Goal: Browse casually

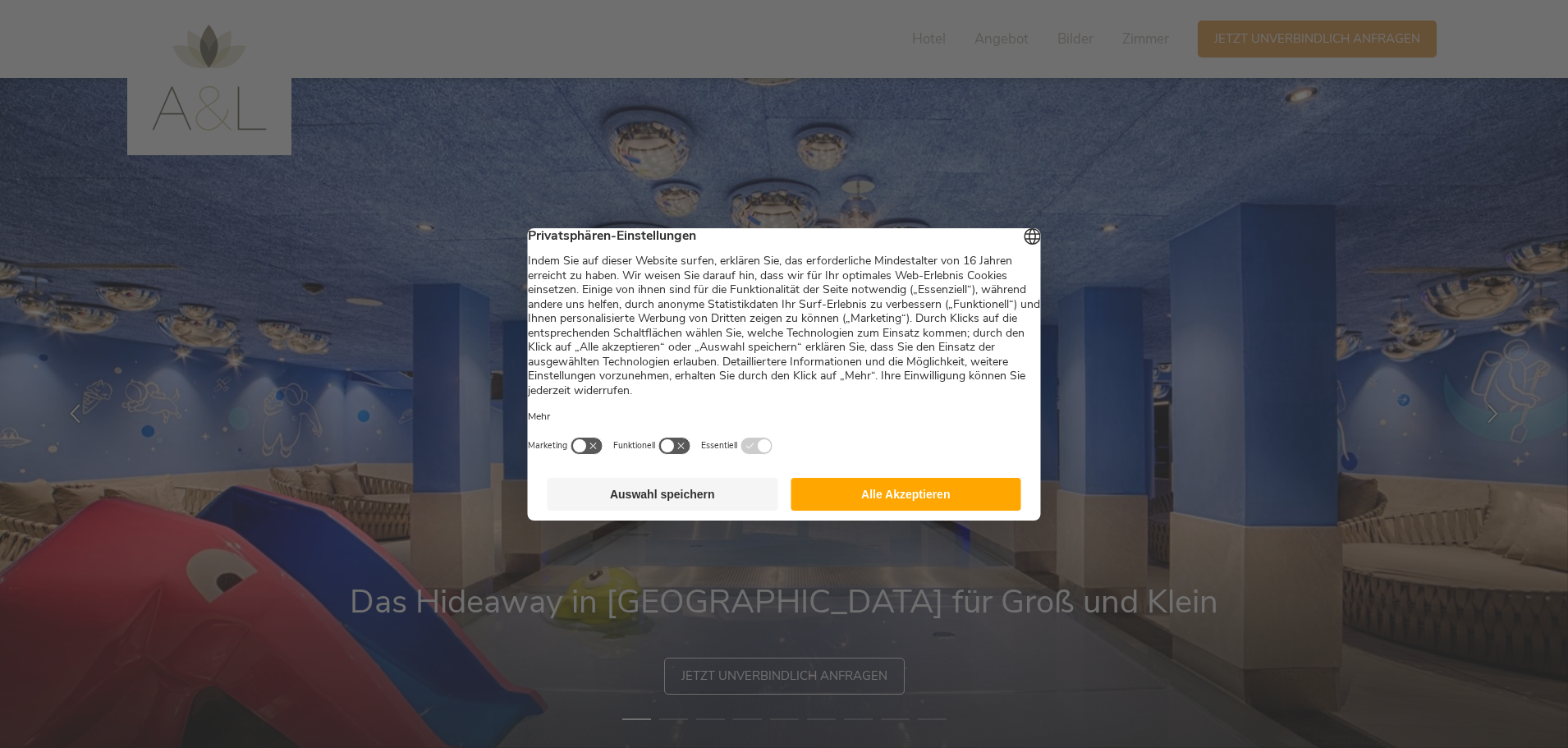
click at [882, 510] on button "Alle Akzeptieren" at bounding box center [906, 494] width 230 height 33
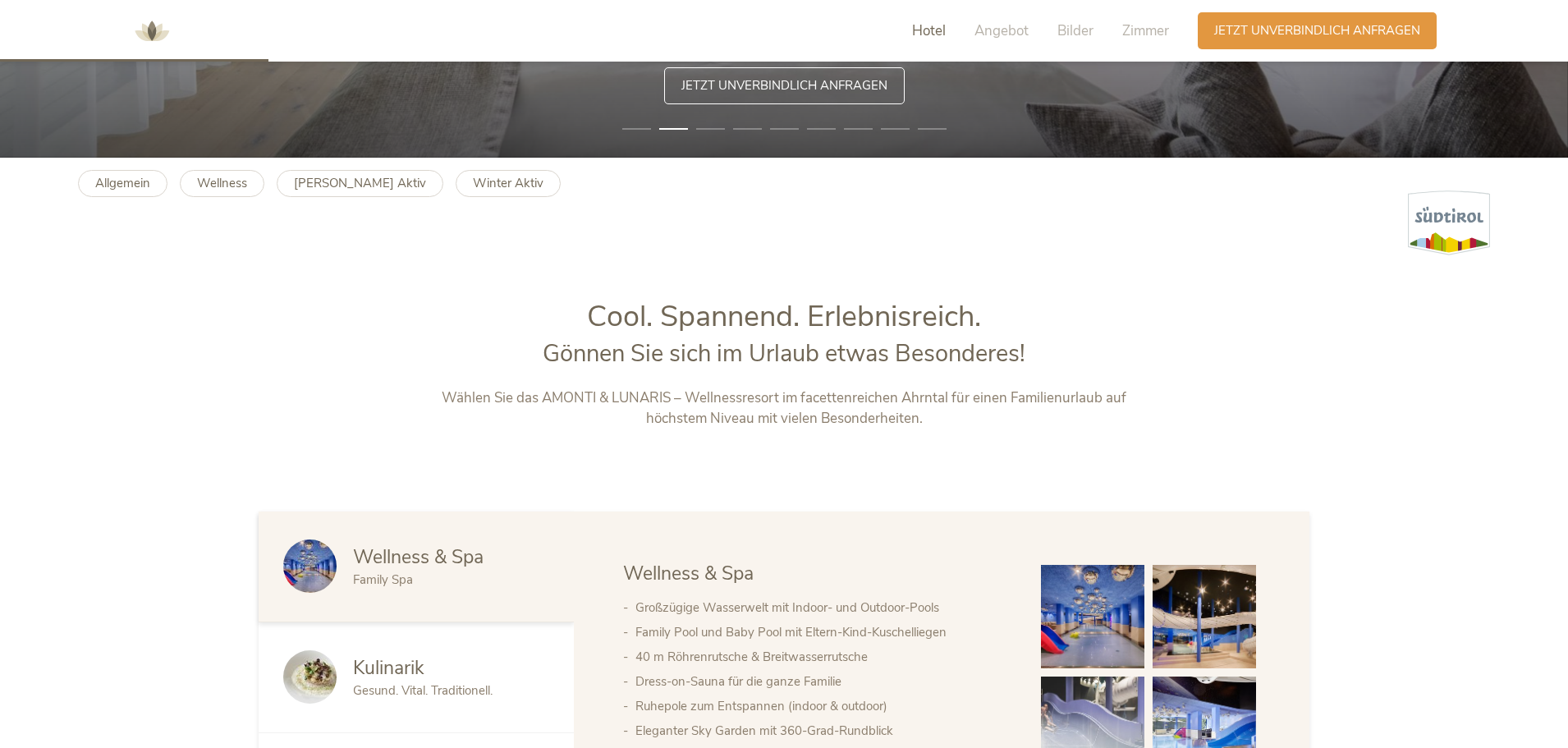
scroll to position [165, 0]
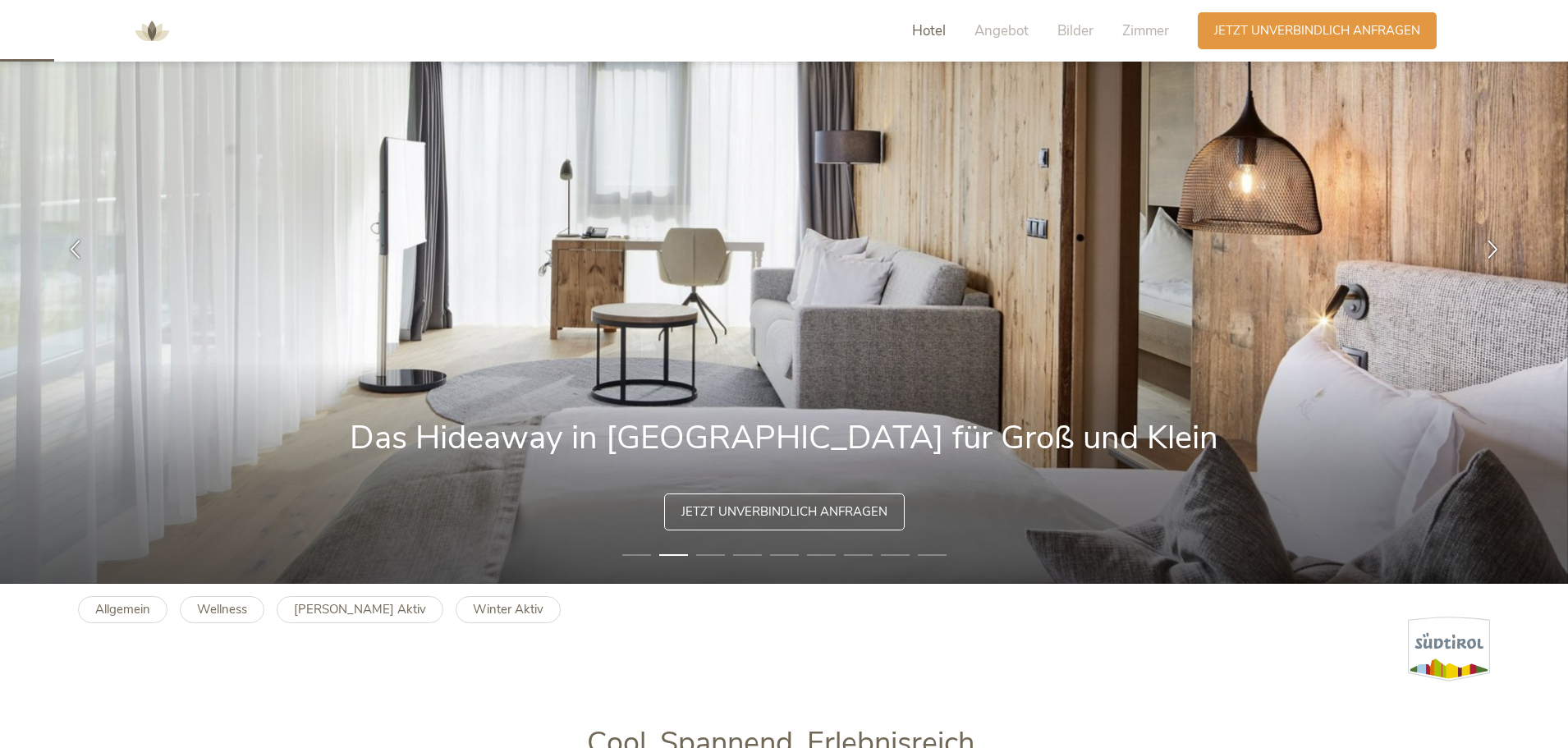
click at [930, 23] on span "Hotel" at bounding box center [929, 31] width 33 height 19
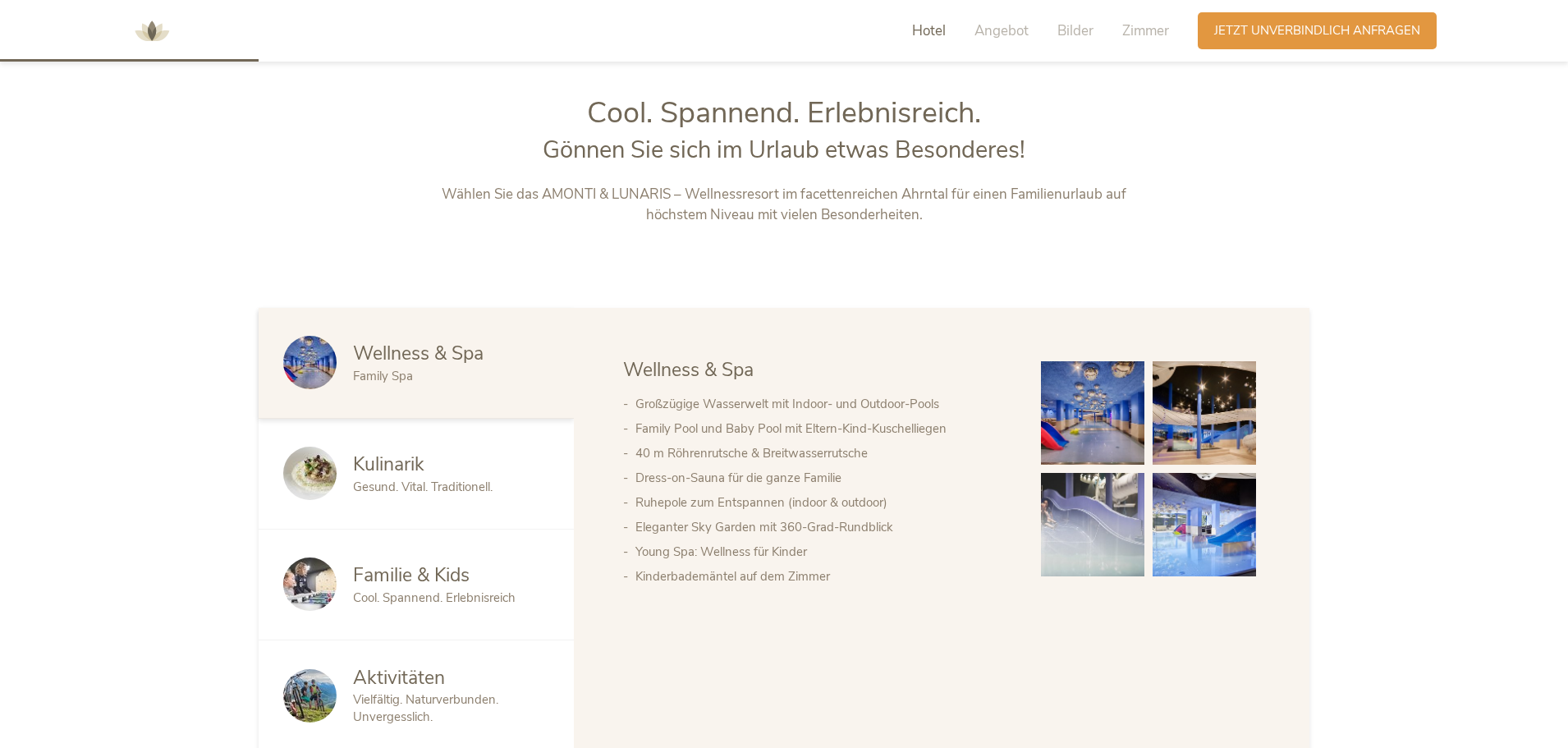
scroll to position [805, 0]
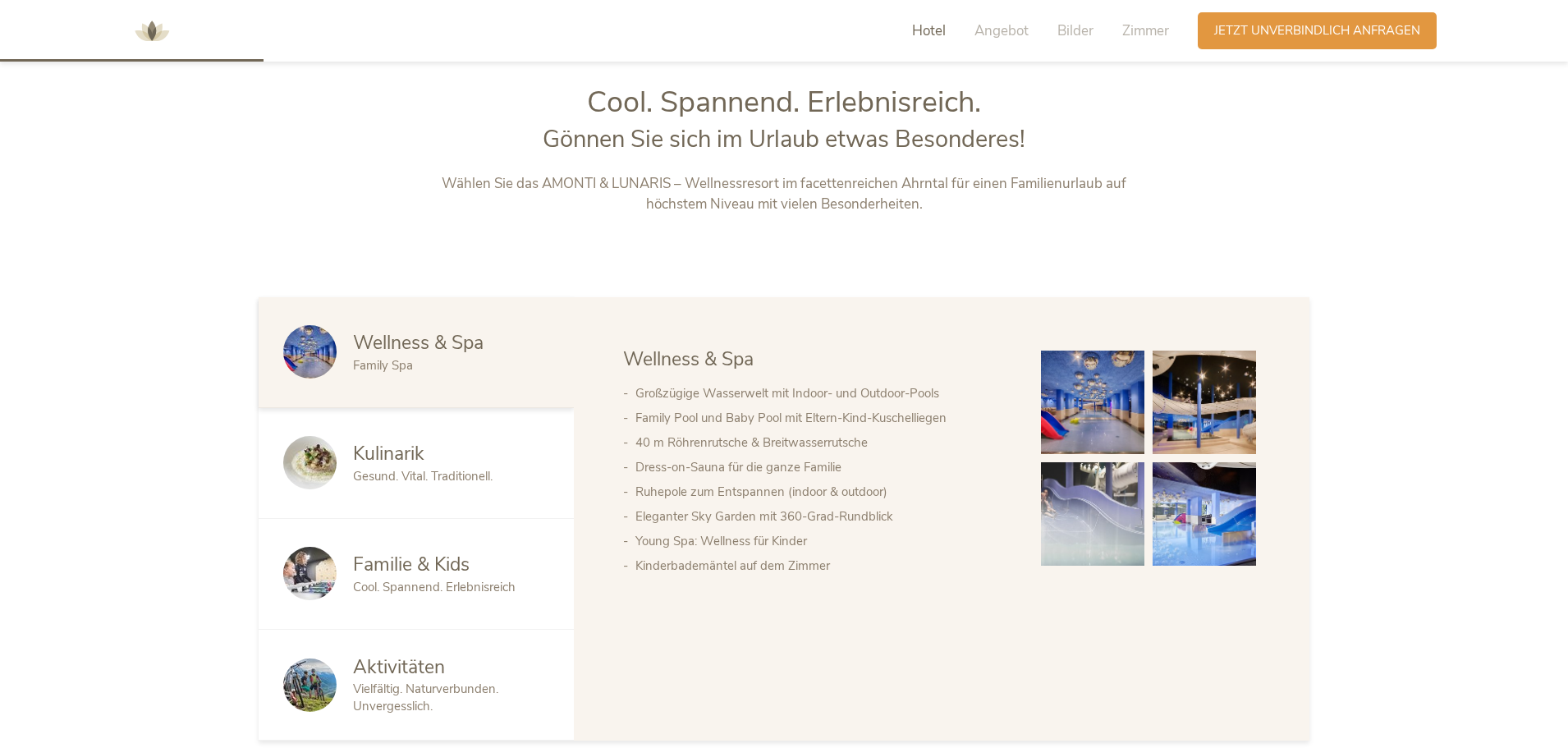
click at [449, 470] on span "Gesund. Vital. Traditionell." at bounding box center [423, 476] width 140 height 17
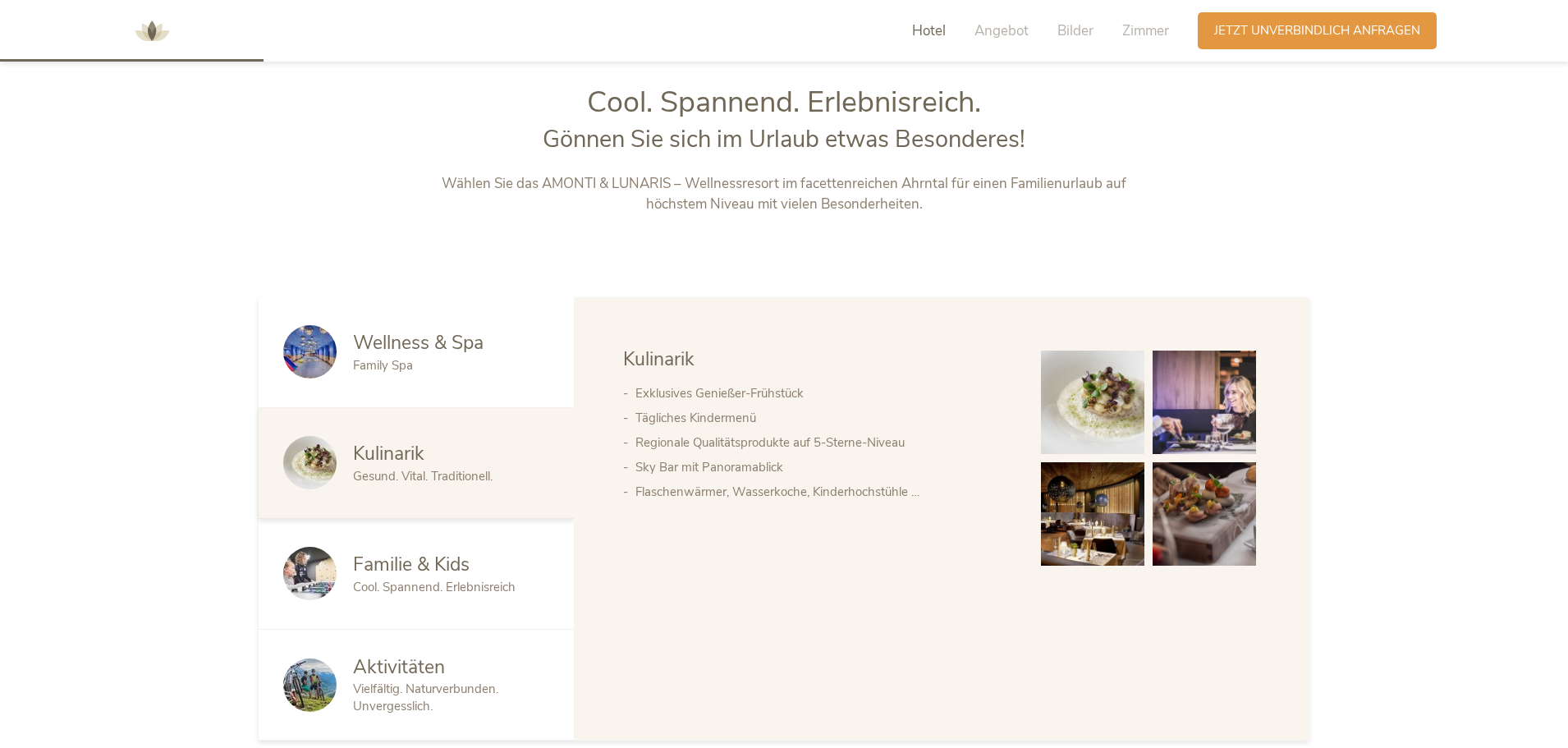
click at [438, 555] on span "Familie & Kids" at bounding box center [411, 565] width 116 height 26
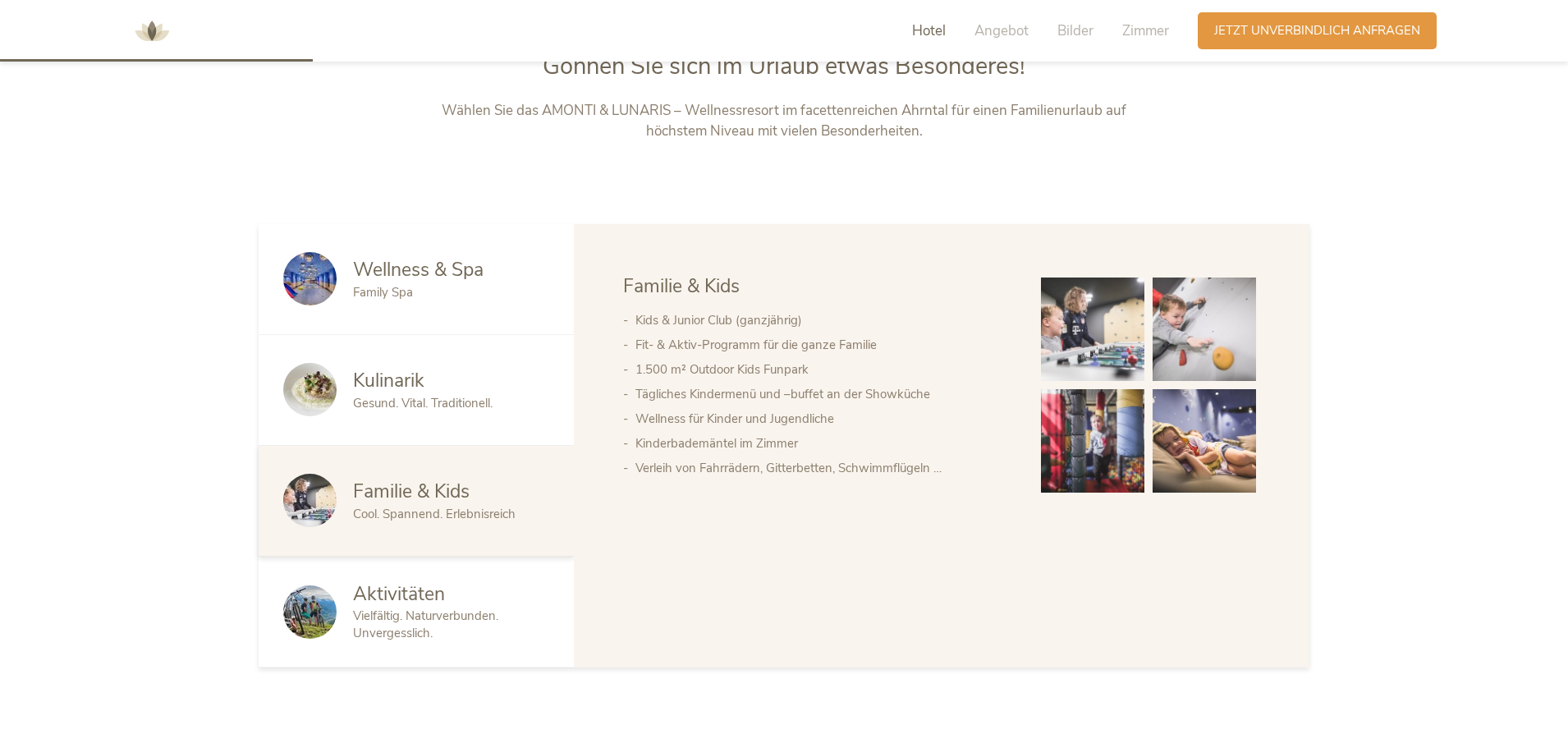
scroll to position [970, 0]
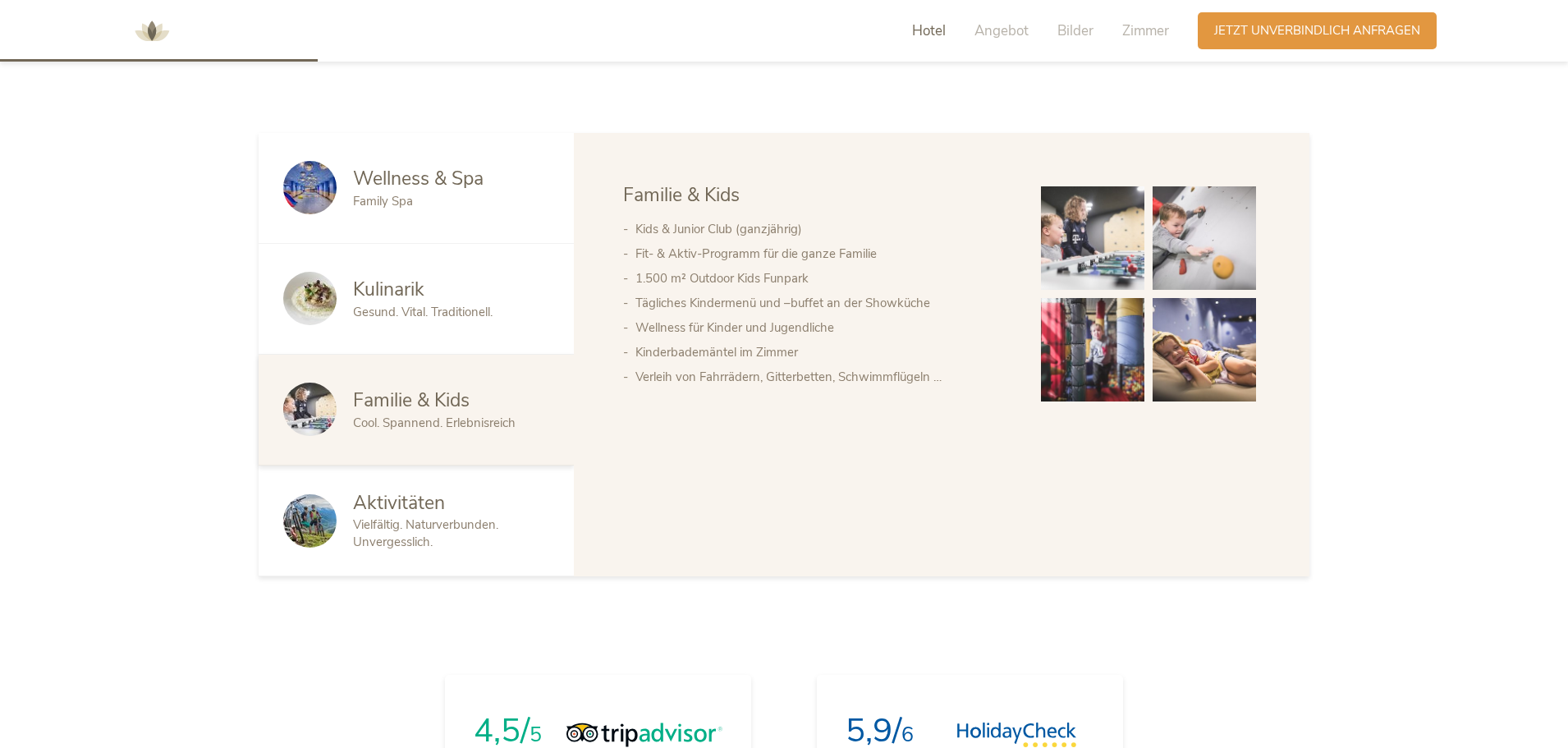
click at [438, 555] on div "Aktivitäten Vielfältig. Naturverbunden. Unvergesslich." at bounding box center [417, 521] width 315 height 111
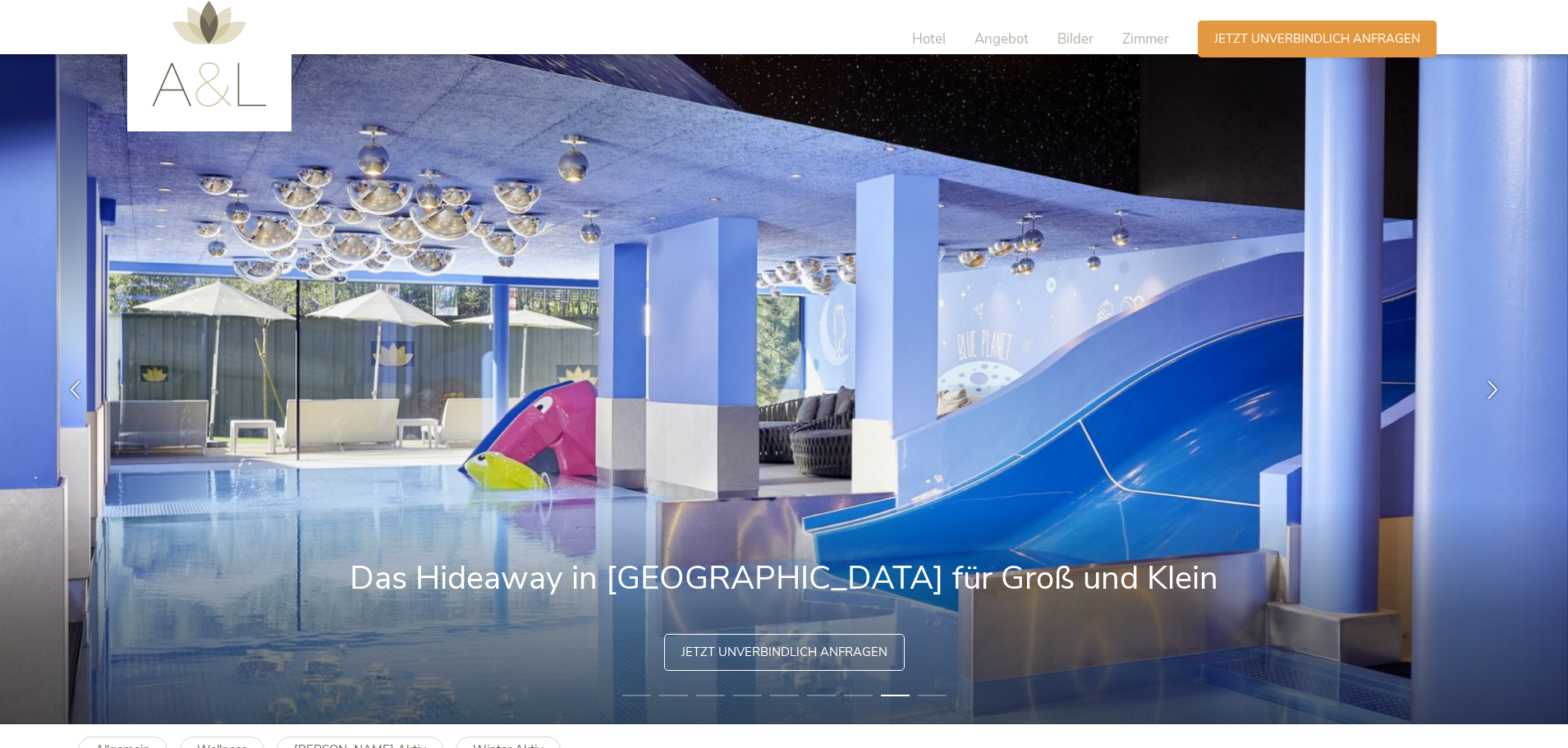
scroll to position [0, 0]
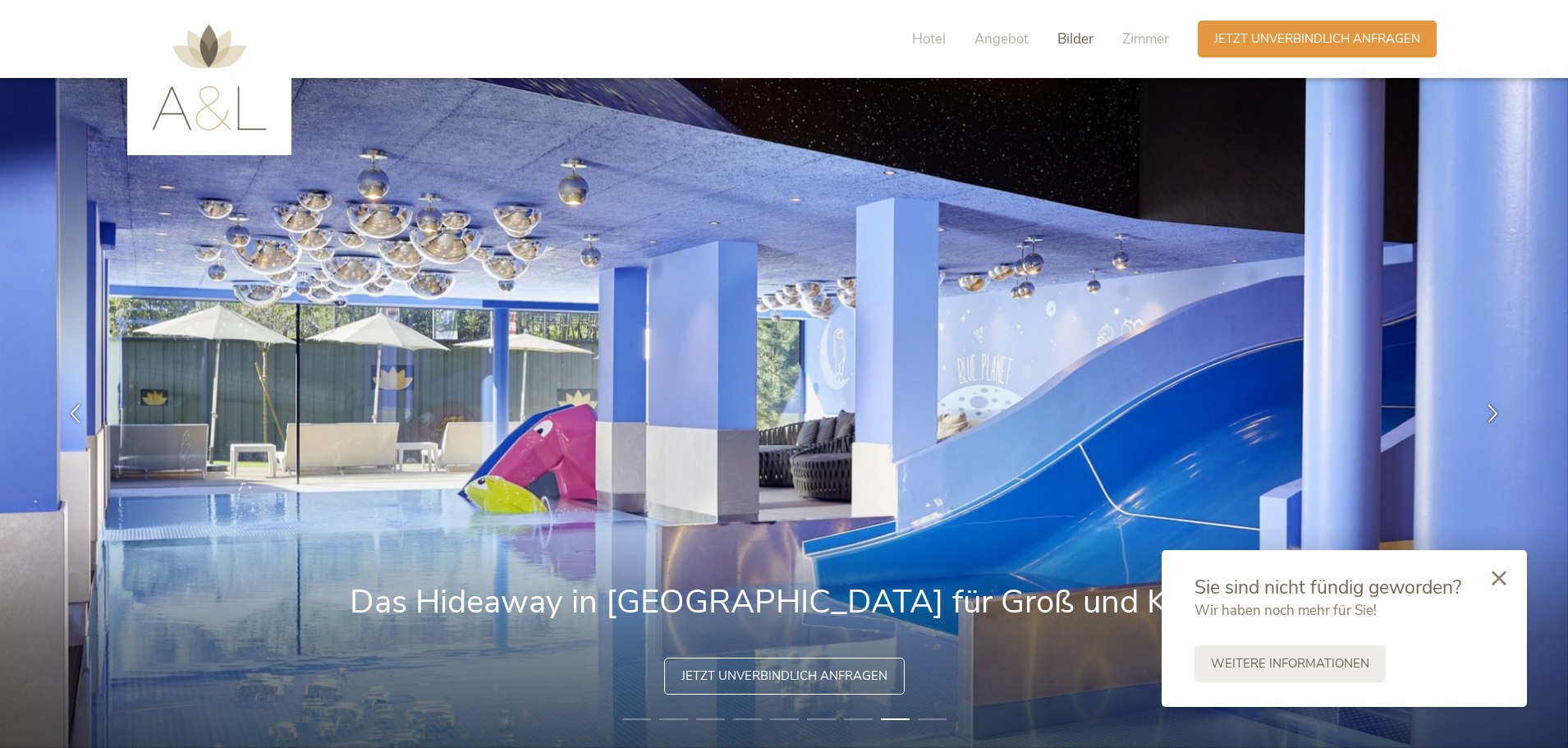
click at [1064, 42] on span "Bilder" at bounding box center [1076, 38] width 36 height 19
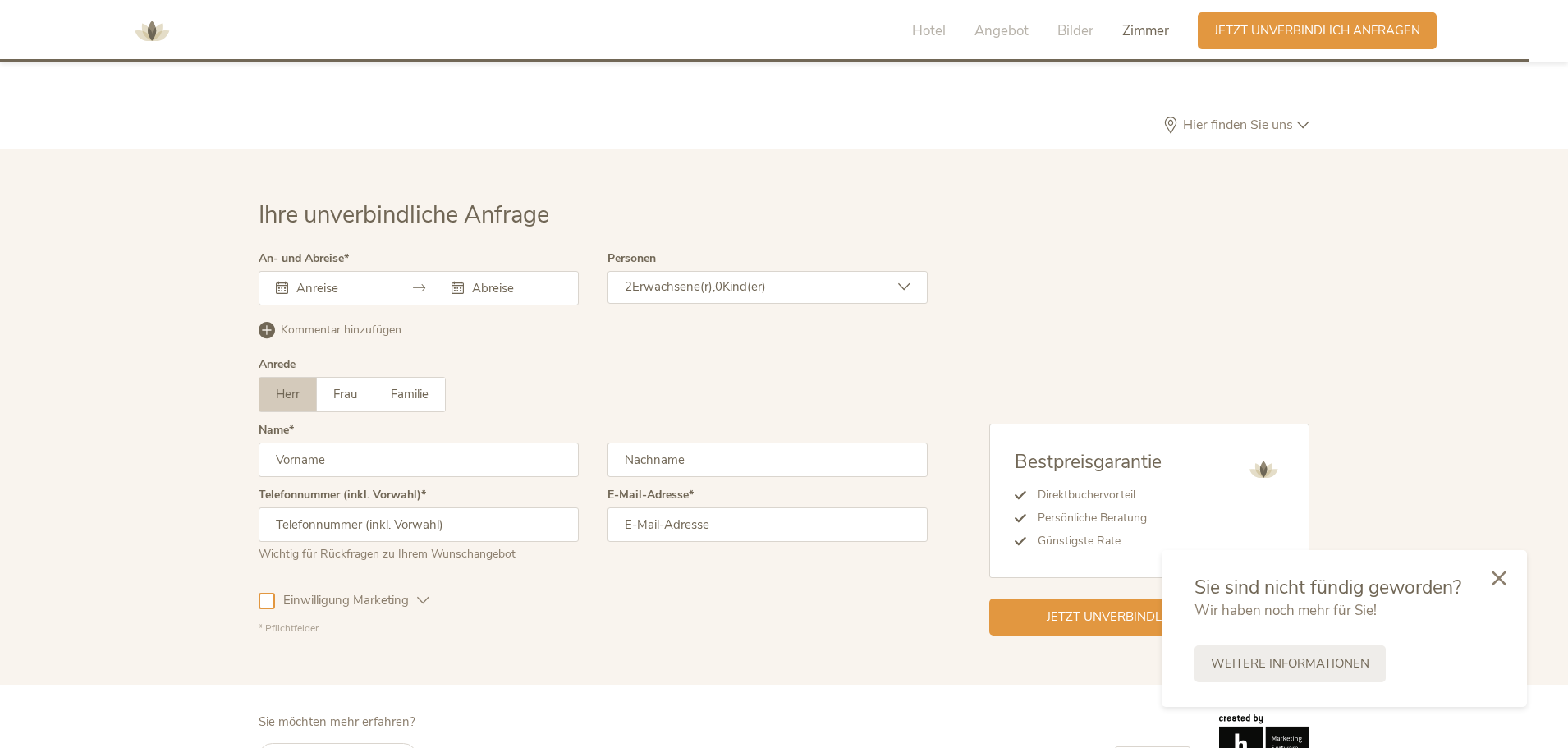
scroll to position [4789, 0]
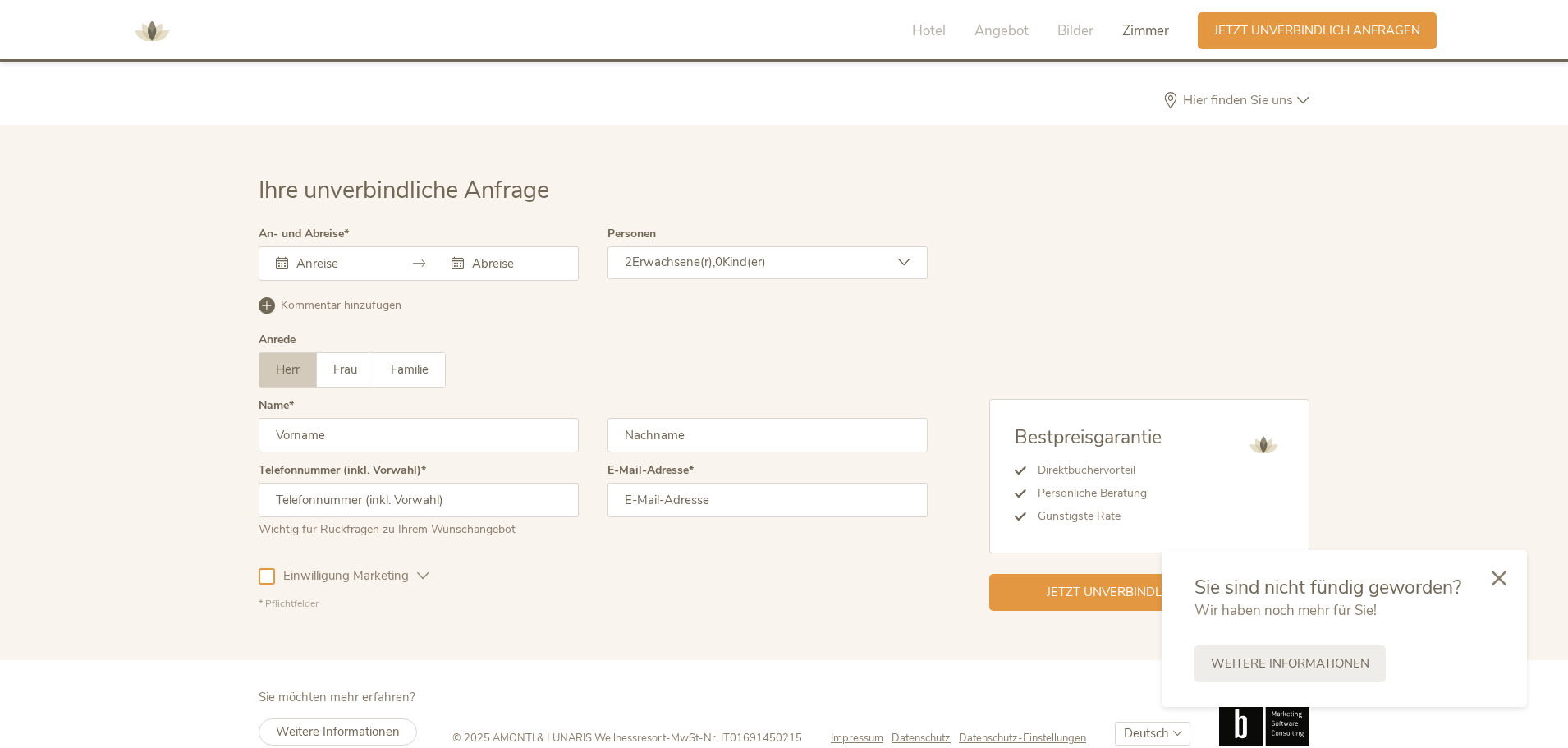
click at [658, 596] on div "Ihre unverbindliche Anfrage An- und Abreise [DATE] Mo Di Mi Do Fr Sa So 1 2 3 4…" at bounding box center [784, 392] width 1568 height 535
drag, startPoint x: 473, startPoint y: 714, endPoint x: 671, endPoint y: 706, distance: 198.2
click at [671, 731] on div "© 2025 AMONTI & LUNARIS Wellnessresort - MwSt-Nr. IT01691450215" at bounding box center [641, 738] width 378 height 15
click at [1500, 578] on icon at bounding box center [1499, 577] width 15 height 15
